Goal: Information Seeking & Learning: Learn about a topic

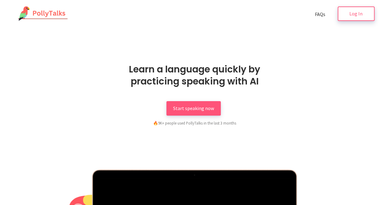
click at [366, 10] on link "Log In" at bounding box center [356, 13] width 37 height 14
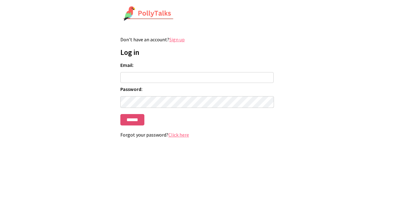
type input "**********"
click at [142, 122] on input "******" at bounding box center [132, 119] width 24 height 11
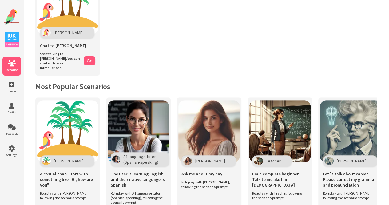
scroll to position [123, 0]
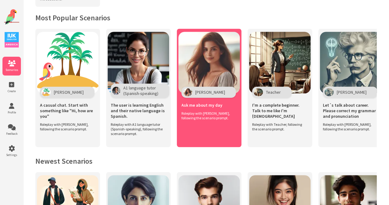
click at [211, 114] on span "Roleplay with Maria, following the scenario prompt." at bounding box center [208, 115] width 52 height 9
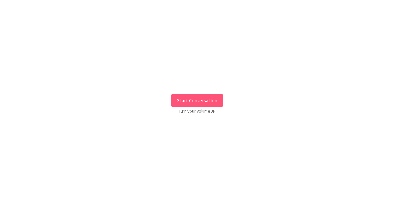
click at [212, 102] on button "Start Conversation" at bounding box center [197, 100] width 53 height 12
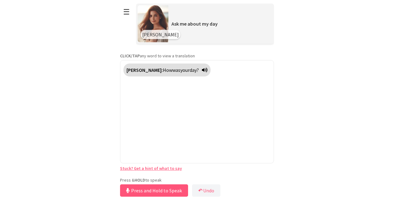
drag, startPoint x: 187, startPoint y: 176, endPoint x: 184, endPoint y: 175, distance: 3.3
click at [184, 175] on div "**********" at bounding box center [197, 99] width 154 height 198
drag, startPoint x: 171, startPoint y: 189, endPoint x: 168, endPoint y: 191, distance: 3.5
click at [168, 191] on button "Release to Stop Speaking" at bounding box center [153, 190] width 66 height 12
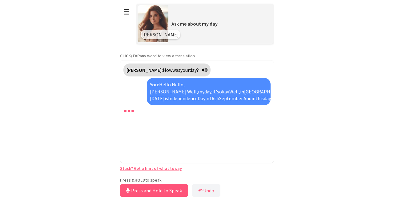
scroll to position [26, 0]
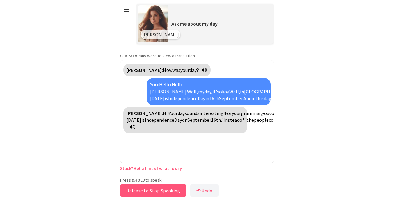
click at [151, 190] on button "Release to Stop Speaking" at bounding box center [153, 190] width 66 height 12
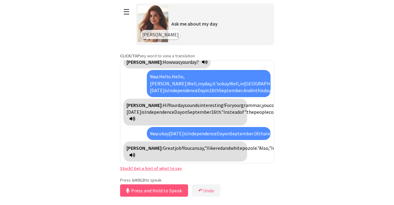
scroll to position [97, 0]
click at [145, 191] on button "Release to Stop Speaking" at bounding box center [153, 190] width 66 height 12
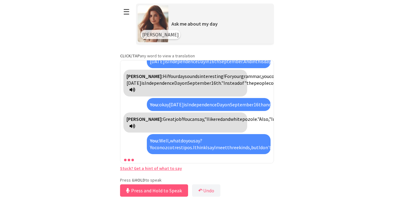
scroll to position [154, 0]
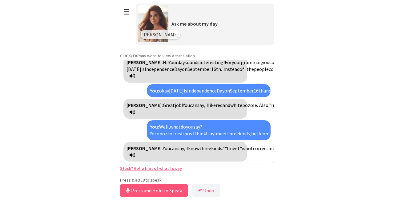
click at [145, 155] on div "Maria: You can say, "I know three kinds." "I meet" is not correct in this conte…" at bounding box center [185, 152] width 124 height 20
click at [135, 156] on icon at bounding box center [133, 154] width 6 height 5
click at [135, 152] on icon at bounding box center [133, 154] width 6 height 5
click at [146, 155] on div "Maria: You can say, "I know three kinds." "I meet" is not correct in this conte…" at bounding box center [185, 152] width 124 height 20
click at [135, 156] on icon at bounding box center [133, 154] width 6 height 5
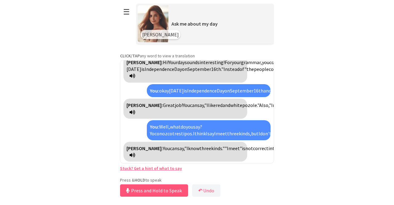
click at [135, 156] on icon at bounding box center [133, 154] width 6 height 5
click at [135, 153] on icon at bounding box center [133, 154] width 6 height 5
click at [135, 190] on button "Release to Stop Speaking" at bounding box center [153, 190] width 66 height 12
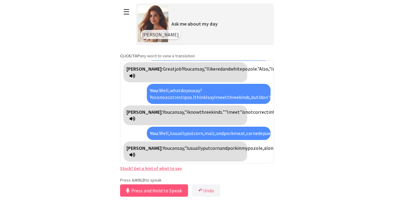
scroll to position [224, 0]
click at [171, 185] on button "Release to Stop Speaking" at bounding box center [153, 190] width 66 height 12
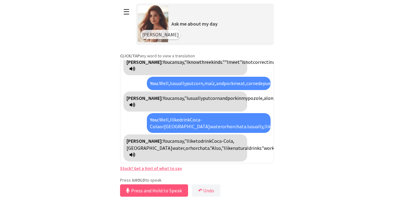
scroll to position [281, 0]
click at [135, 188] on button "Release to Stop Speaking" at bounding box center [153, 190] width 66 height 12
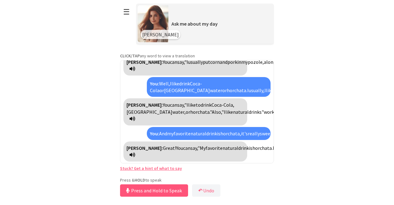
scroll to position [359, 0]
click at [152, 151] on div "Maria: Great! You can say, "My favorite natural drink is horchata. It's really …" at bounding box center [185, 151] width 124 height 20
click at [129, 145] on strong "Maria:" at bounding box center [145, 148] width 36 height 6
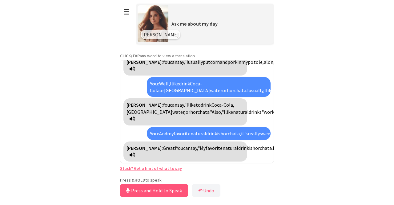
click at [136, 141] on div "María: Great! You can say, "My favorite natural drink is horchata. It's really …" at bounding box center [185, 151] width 124 height 20
click at [369, 145] on span "and" at bounding box center [373, 148] width 8 height 6
click at [252, 145] on span "horchata." at bounding box center [262, 148] width 20 height 6
click at [138, 158] on span "¿tú mismo?" at bounding box center [344, 151] width 435 height 13
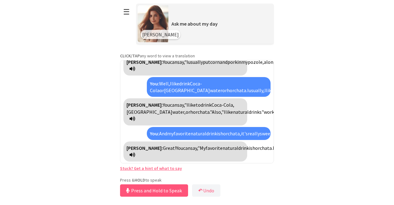
click at [151, 158] on div "María: Great! You can say, "My favorite natural drink is horchata. It's really …" at bounding box center [185, 151] width 124 height 20
drag, startPoint x: 314, startPoint y: 79, endPoint x: 326, endPoint y: 57, distance: 25.2
click at [315, 79] on html "**********" at bounding box center [197, 102] width 394 height 205
click at [135, 152] on icon at bounding box center [133, 154] width 6 height 5
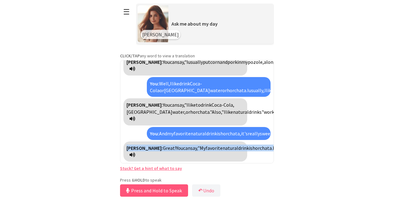
click at [135, 152] on icon at bounding box center [133, 154] width 6 height 5
click at [135, 155] on icon at bounding box center [133, 154] width 6 height 5
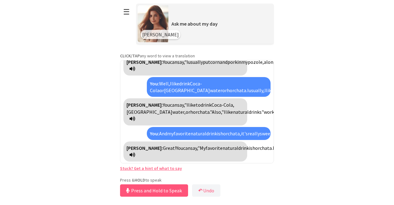
click at [135, 155] on icon at bounding box center [133, 154] width 6 height 5
click at [168, 194] on button "Release to Stop Speaking" at bounding box center [153, 190] width 66 height 12
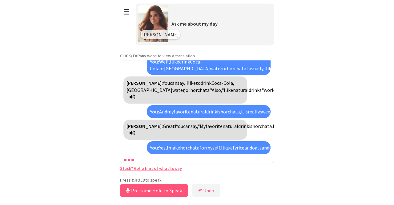
scroll to position [436, 0]
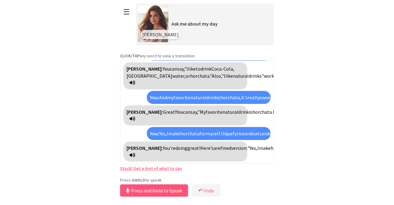
click at [389, 145] on span "in" at bounding box center [391, 148] width 4 height 6
click at [135, 154] on icon at bounding box center [133, 154] width 6 height 5
click at [137, 187] on button "Release to Stop Speaking" at bounding box center [153, 190] width 66 height 12
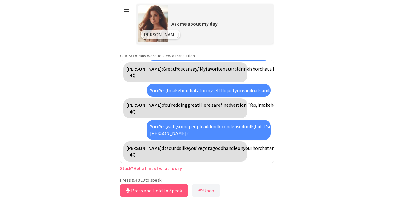
scroll to position [513, 0]
click at [336, 145] on span "you" at bounding box center [339, 148] width 7 height 6
click at [135, 156] on icon at bounding box center [133, 154] width 6 height 5
drag, startPoint x: 139, startPoint y: 189, endPoint x: 131, endPoint y: 187, distance: 8.2
click at [131, 187] on button "Release to Stop Speaking" at bounding box center [153, 190] width 66 height 12
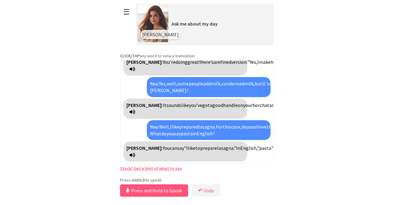
scroll to position [577, 0]
drag, startPoint x: 191, startPoint y: 147, endPoint x: 237, endPoint y: 149, distance: 46.5
click at [237, 149] on div "Maria: You can say "I like to prepare lasagna." In English, "pasta" is the same…" at bounding box center [185, 151] width 124 height 20
copy div "o you layer the pasta?"
drag, startPoint x: 158, startPoint y: 188, endPoint x: 153, endPoint y: 204, distance: 16.7
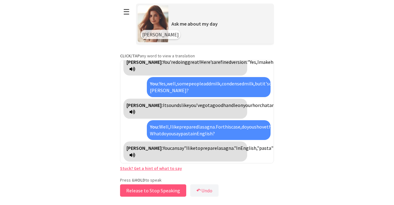
click at [153, 204] on body "**********" at bounding box center [197, 102] width 154 height 205
click at [169, 189] on button "Release to Stop Speaking" at bounding box center [153, 190] width 66 height 12
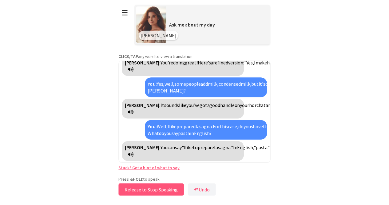
scroll to position [585, 0]
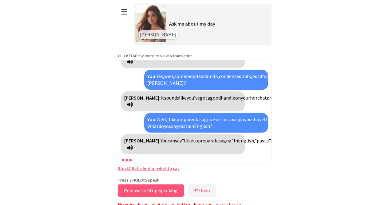
click at [175, 187] on button "Release to Stop Speaking" at bounding box center [151, 190] width 66 height 12
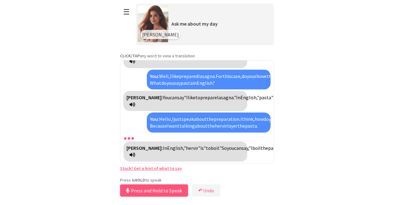
scroll to position [655, 0]
click at [294, 145] on span "layering" at bounding box center [302, 148] width 17 height 6
click at [135, 156] on icon at bounding box center [133, 154] width 6 height 5
click at [280, 145] on span "before" at bounding box center [287, 148] width 14 height 6
click at [135, 156] on icon at bounding box center [133, 154] width 6 height 5
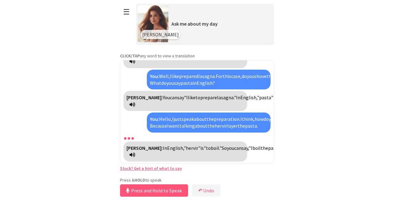
drag, startPoint x: 231, startPoint y: 141, endPoint x: 237, endPoint y: 134, distance: 8.5
click at [237, 141] on div "Maria: In English, "hervir" is "to boil." So you can say, "I boil the pasta ant…" at bounding box center [185, 151] width 124 height 20
copy div ""I want to talk about boiling the pasta before I layer it."
click at [167, 188] on button "Release to Stop Speaking" at bounding box center [153, 190] width 66 height 12
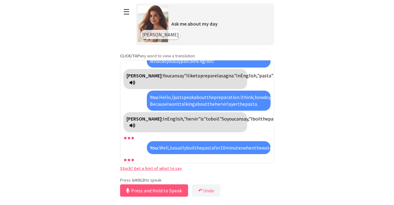
scroll to position [712, 0]
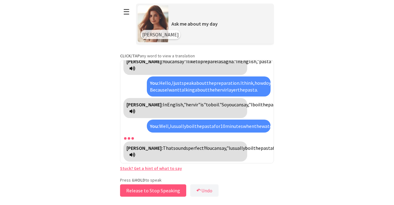
drag, startPoint x: 173, startPoint y: 195, endPoint x: 169, endPoint y: 195, distance: 4.3
click at [172, 193] on button "Release to Stop Speaking" at bounding box center [153, 190] width 66 height 12
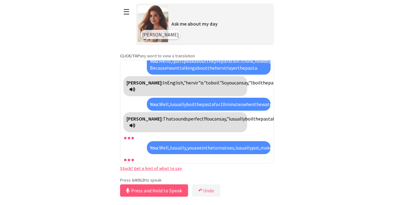
scroll to position [776, 0]
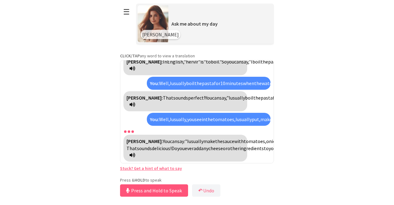
click at [358, 20] on html "**********" at bounding box center [197, 102] width 394 height 205
